Goal: Browse casually

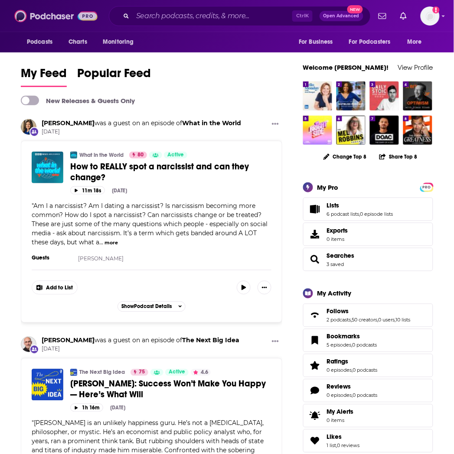
click at [77, 17] on img at bounding box center [55, 16] width 83 height 16
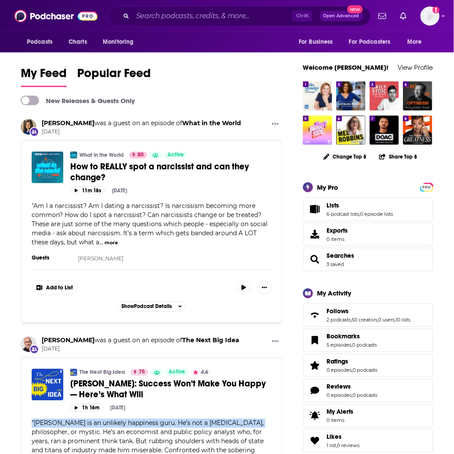
drag, startPoint x: 266, startPoint y: 426, endPoint x: -1, endPoint y: 422, distance: 266.7
click at [0, 422] on html "Podcasts Charts Monitoring Ctrl K Open Advanced New For Business For Podcasters…" at bounding box center [227, 227] width 454 height 454
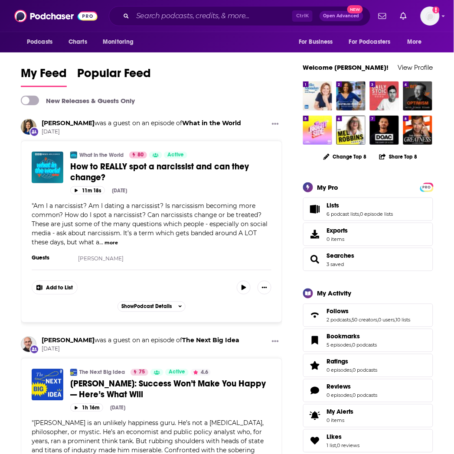
drag, startPoint x: 74, startPoint y: 434, endPoint x: 67, endPoint y: 434, distance: 7.0
click at [74, 433] on span "[PERSON_NAME] is an unlikely happiness guru. He’s not a [MEDICAL_DATA], philoso…" at bounding box center [148, 442] width 232 height 44
